Goal: Information Seeking & Learning: Check status

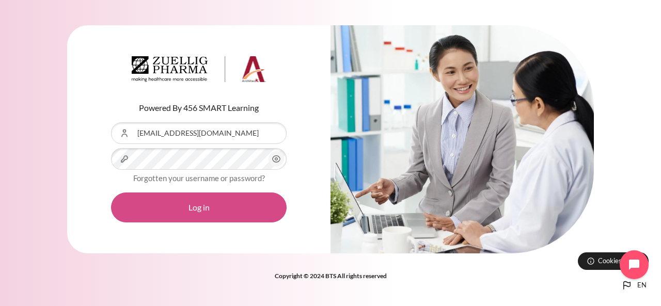
click at [214, 203] on button "Log in" at bounding box center [199, 208] width 176 height 30
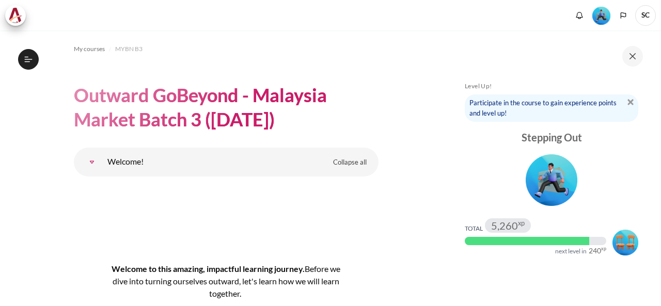
scroll to position [207, 0]
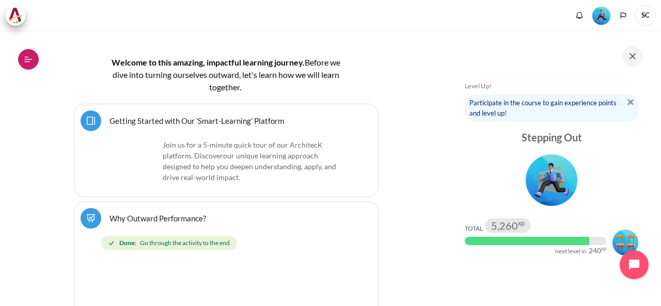
click at [29, 60] on icon at bounding box center [28, 59] width 9 height 9
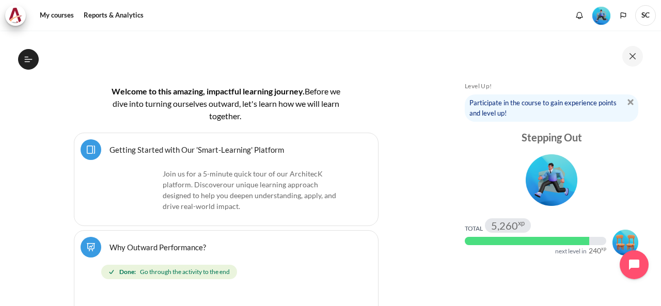
scroll to position [235, 0]
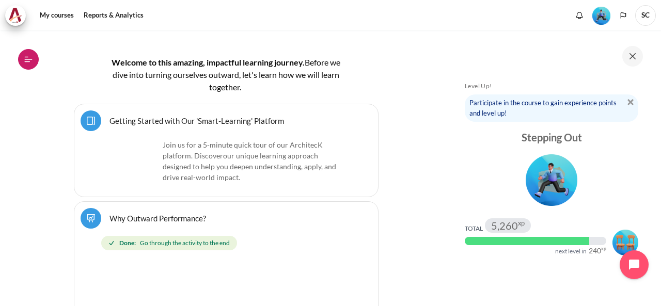
click at [32, 60] on icon at bounding box center [28, 59] width 9 height 9
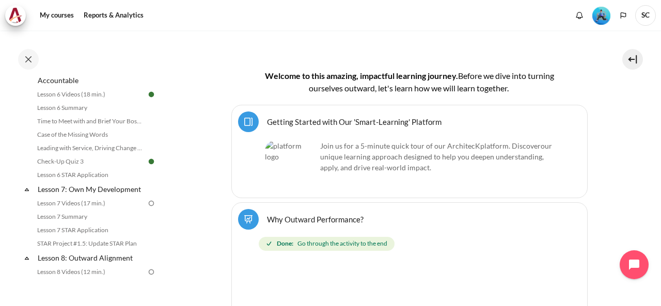
scroll to position [620, 0]
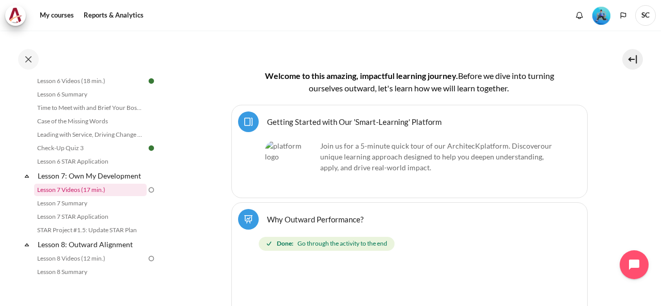
click at [104, 196] on link "Lesson 7 Videos (17 min.)" at bounding box center [90, 190] width 113 height 12
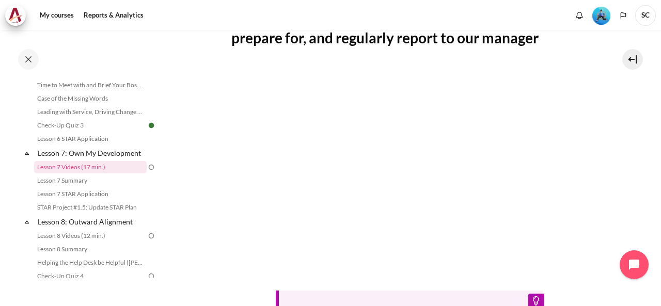
scroll to position [258, 0]
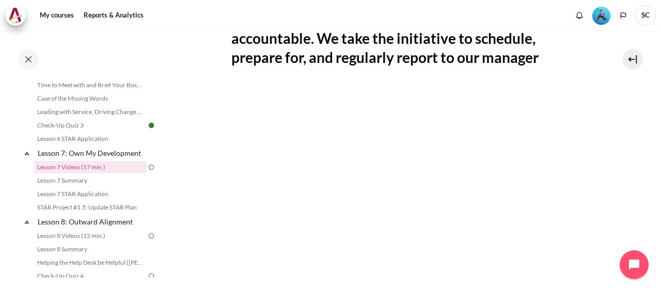
click at [632, 172] on section "My courses MYBN B3 Lesson 7: Own My Development Lesson 7 Videos (17 min.) Lesso…" at bounding box center [409, 135] width 488 height 726
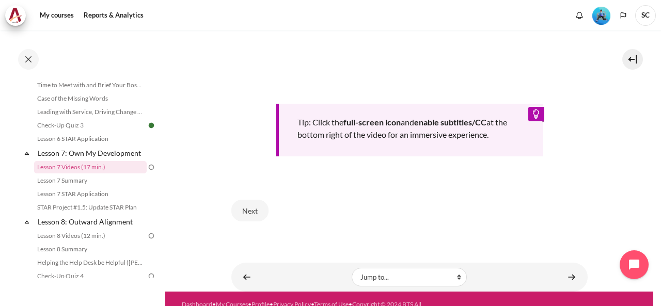
scroll to position [482, 0]
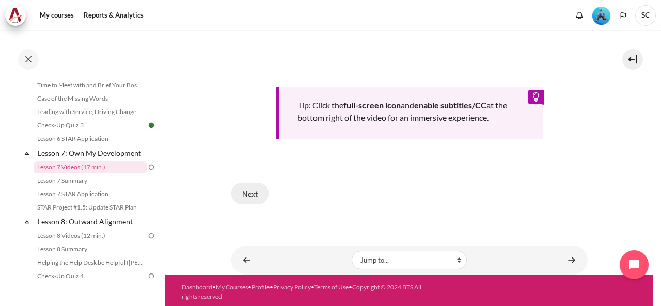
click at [257, 194] on button "Next" at bounding box center [249, 194] width 37 height 22
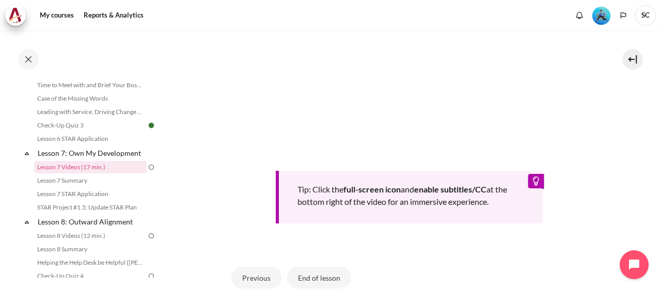
scroll to position [470, 0]
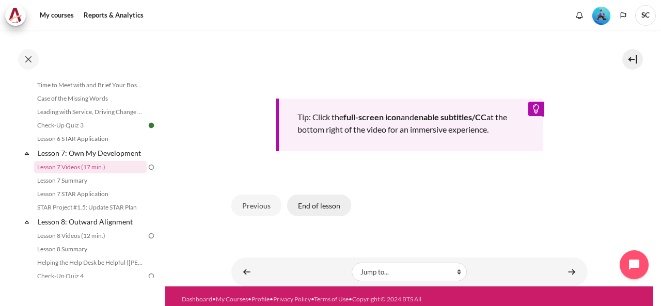
click at [323, 202] on button "End of lesson" at bounding box center [319, 206] width 64 height 22
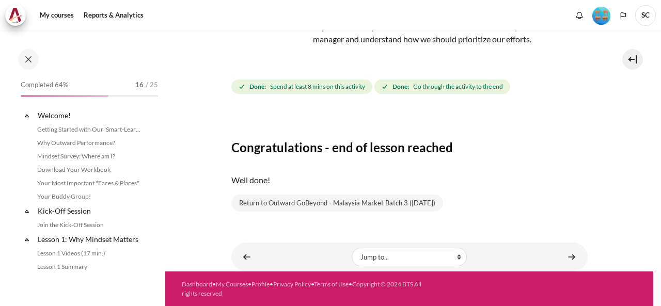
scroll to position [642, 0]
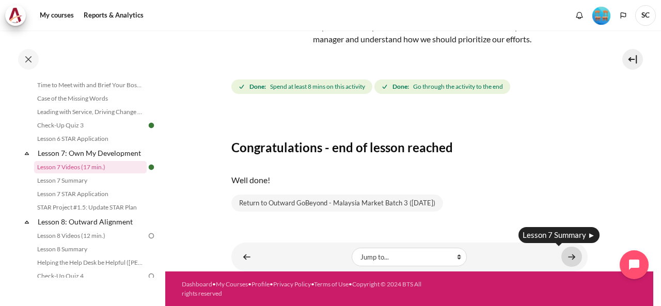
click at [570, 260] on link "Content" at bounding box center [571, 257] width 21 height 20
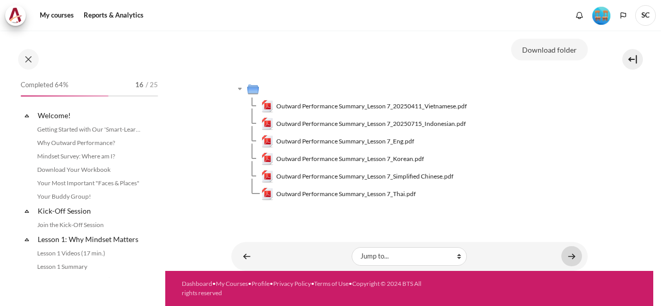
scroll to position [656, 0]
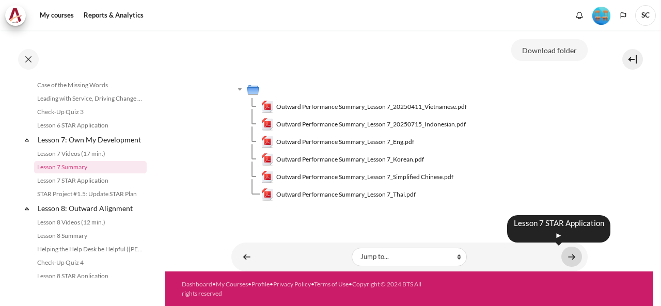
click at [570, 256] on link "Content" at bounding box center [571, 257] width 21 height 20
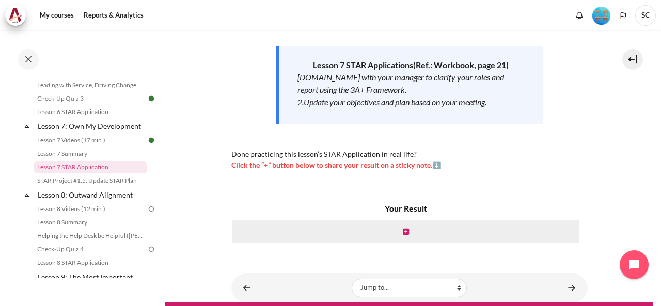
scroll to position [186, 0]
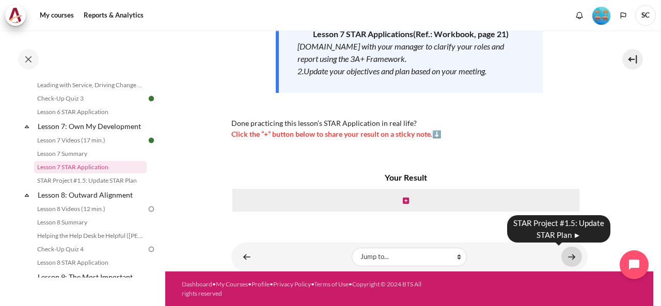
click at [570, 258] on link "Content" at bounding box center [571, 257] width 21 height 20
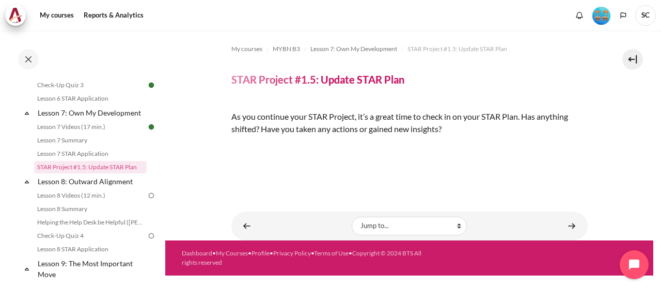
scroll to position [51, 0]
click at [231, 147] on img "Content" at bounding box center [231, 147] width 0 height 0
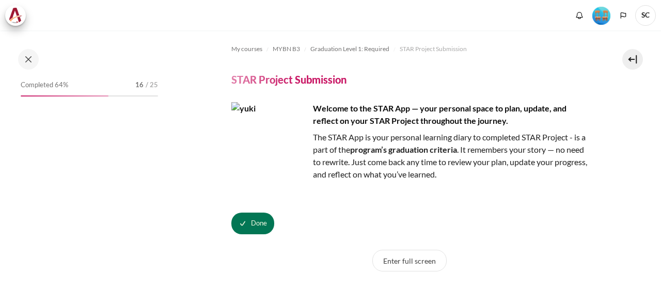
scroll to position [995, 0]
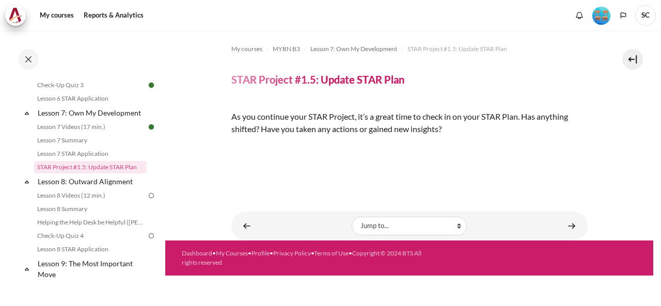
scroll to position [154, 0]
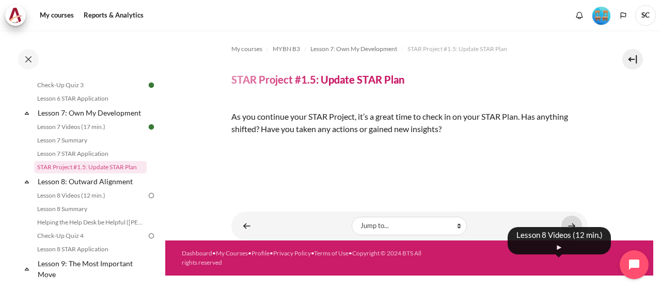
click at [569, 236] on link "Content" at bounding box center [571, 226] width 21 height 20
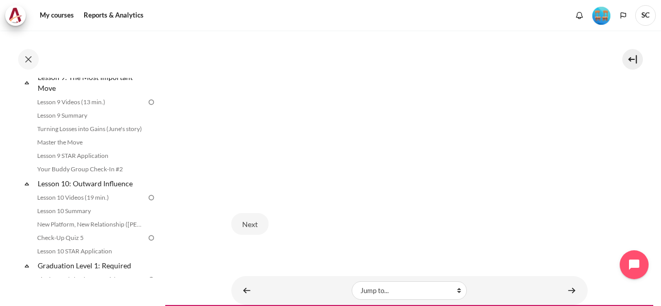
scroll to position [839, 0]
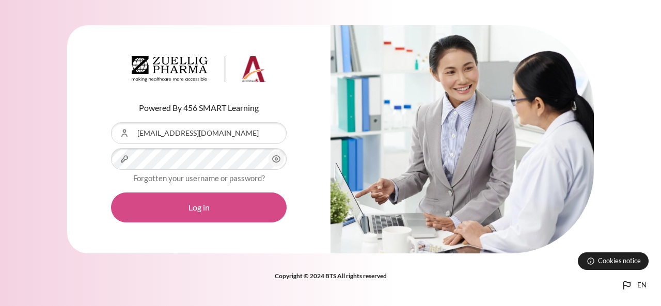
click at [233, 206] on button "Log in" at bounding box center [199, 208] width 176 height 30
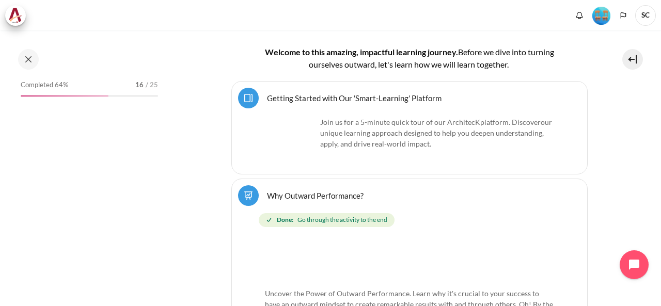
scroll to position [310, 0]
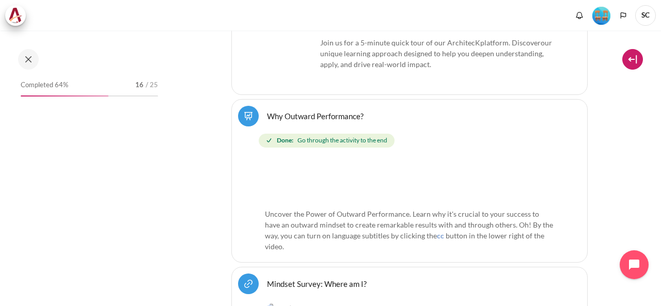
click at [635, 57] on button at bounding box center [632, 59] width 21 height 21
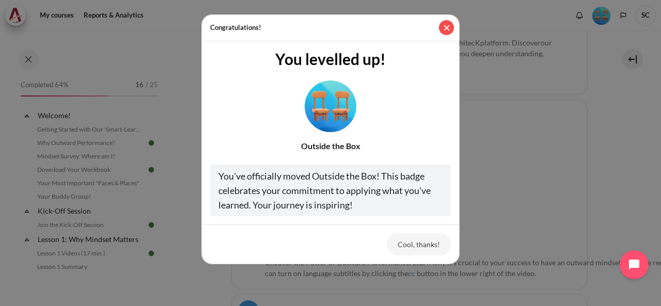
click at [446, 31] on button "Close" at bounding box center [446, 27] width 15 height 15
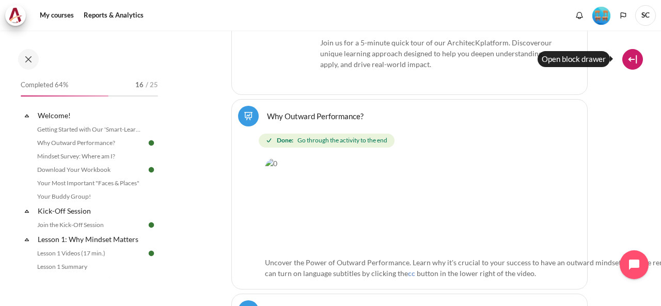
click at [630, 61] on button at bounding box center [632, 59] width 21 height 21
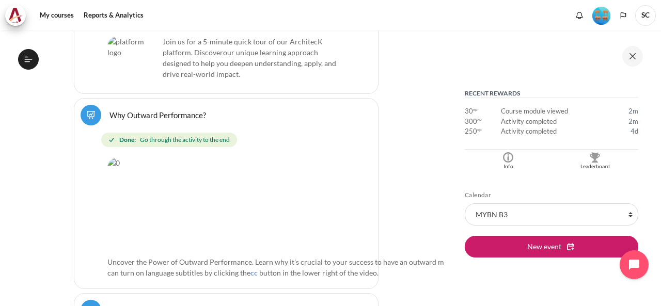
scroll to position [258, 0]
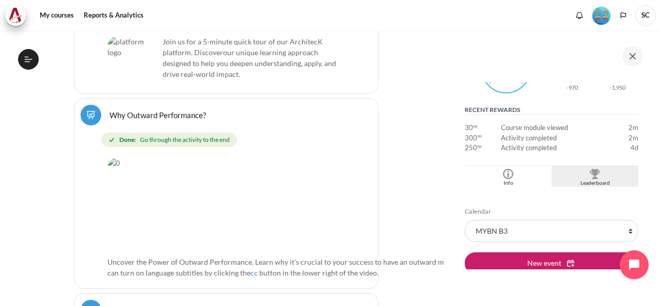
click at [590, 174] on img "Blocks" at bounding box center [595, 174] width 10 height 10
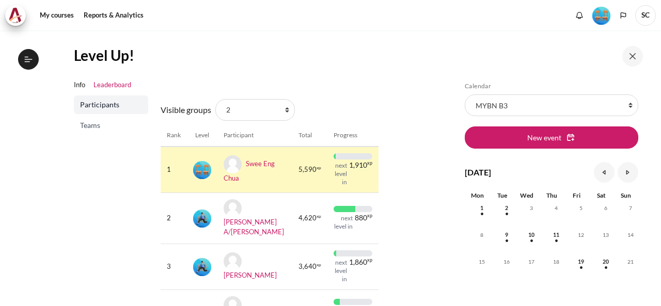
scroll to position [103, 0]
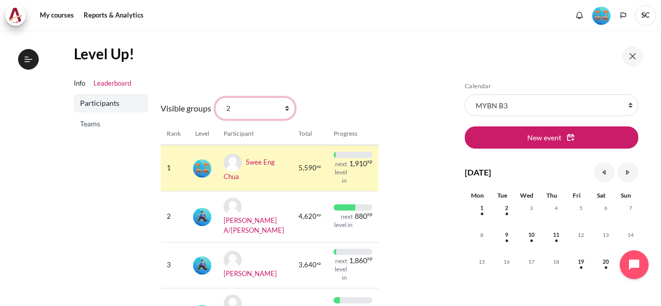
click at [283, 114] on select "All participants 2 1 3 3 4" at bounding box center [255, 109] width 80 height 22
select select "4961"
click at [215, 98] on select "All participants 2 1 3 3 4" at bounding box center [255, 109] width 80 height 22
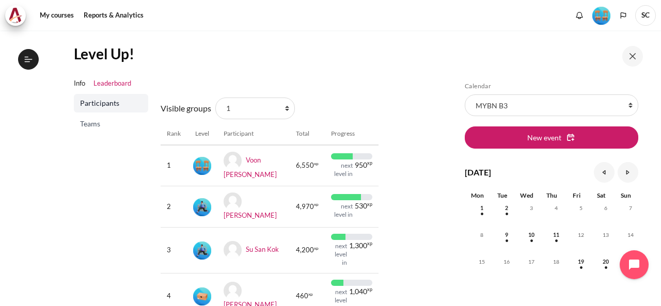
scroll to position [155, 0]
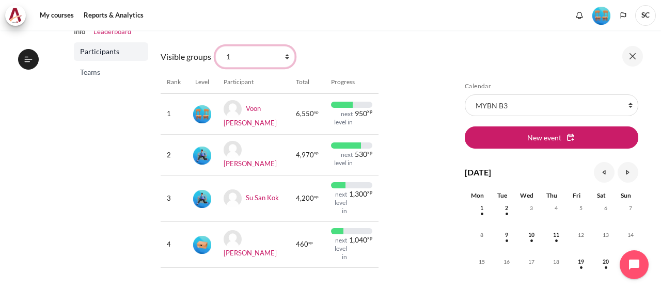
click at [286, 59] on select "All participants 2 1 3 3 4" at bounding box center [255, 57] width 80 height 22
select select "4963"
click at [215, 46] on select "All participants 2 1 3 3 4" at bounding box center [255, 57] width 80 height 22
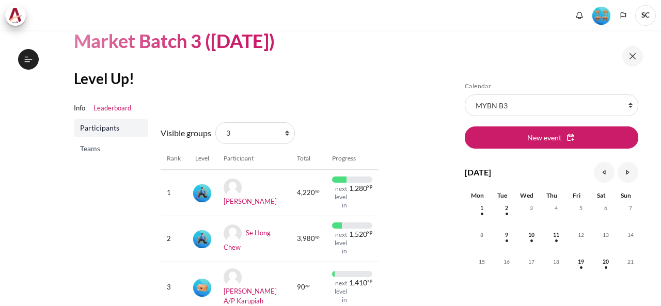
scroll to position [103, 0]
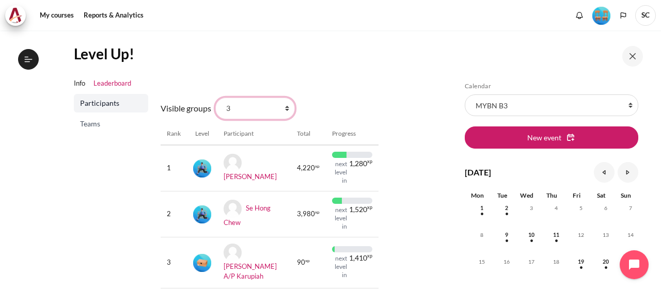
click at [284, 110] on select "All participants 2 1 3 3 4" at bounding box center [255, 109] width 80 height 22
select select "4964"
click at [215, 98] on select "All participants 2 1 3 3 4" at bounding box center [255, 109] width 80 height 22
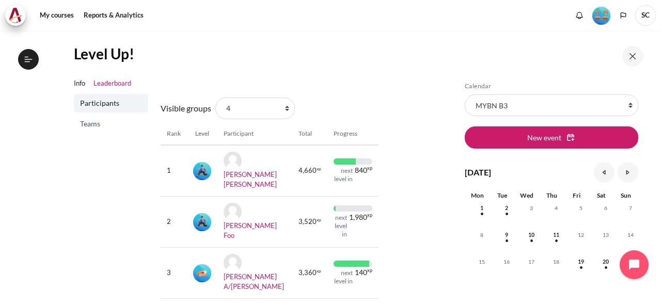
scroll to position [154, 0]
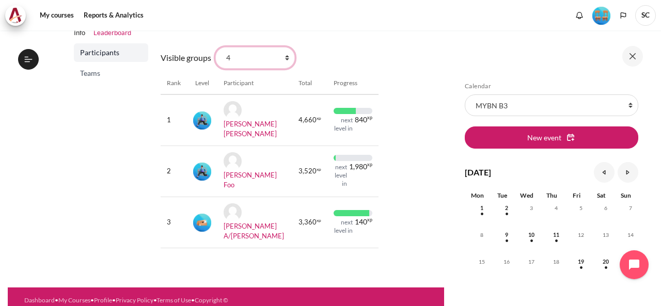
click at [287, 60] on select "All participants 2 1 3 3 4" at bounding box center [255, 58] width 80 height 22
select select "4962"
click at [215, 47] on select "All participants 2 1 3 3 4" at bounding box center [255, 58] width 80 height 22
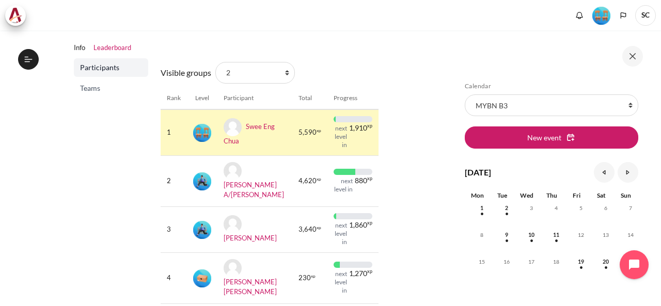
scroll to position [155, 0]
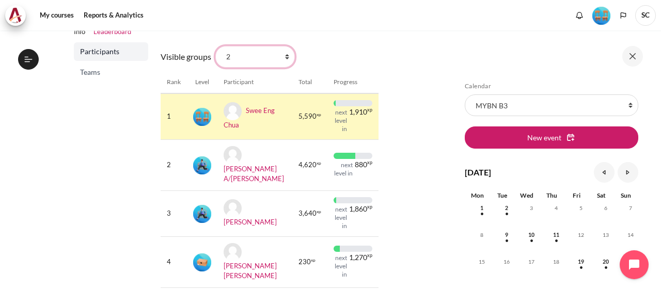
click at [287, 60] on select "All participants 2 1 3 3 4" at bounding box center [255, 57] width 80 height 22
select select "4964"
click at [215, 46] on select "All participants 2 1 3 3 4" at bounding box center [255, 57] width 80 height 22
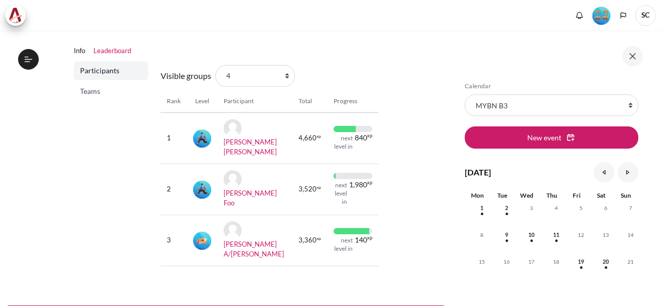
scroll to position [154, 0]
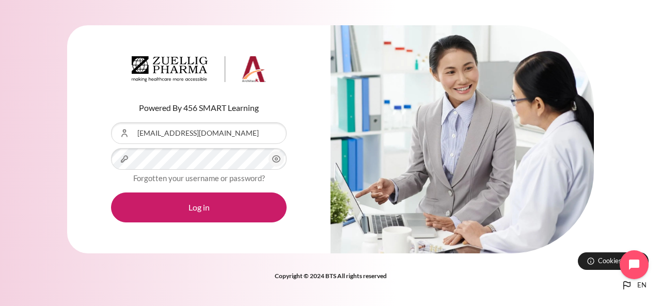
click at [273, 158] on icon "Content" at bounding box center [277, 159] width 8 height 7
